Goal: Task Accomplishment & Management: Use online tool/utility

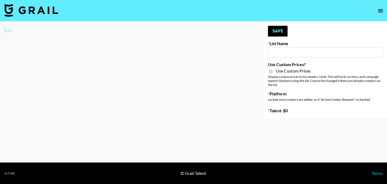
type input "Laifen (IG)"
checkbox input "true"
select select "Brand"
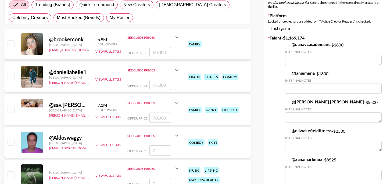
scroll to position [106, 0]
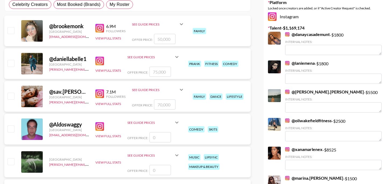
click at [71, 27] on div "@ brookemonk" at bounding box center [69, 26] width 40 height 7
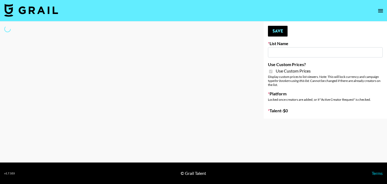
type input "[PERSON_NAME] (IG)"
checkbox input "true"
select select "Brand"
